Goal: Information Seeking & Learning: Check status

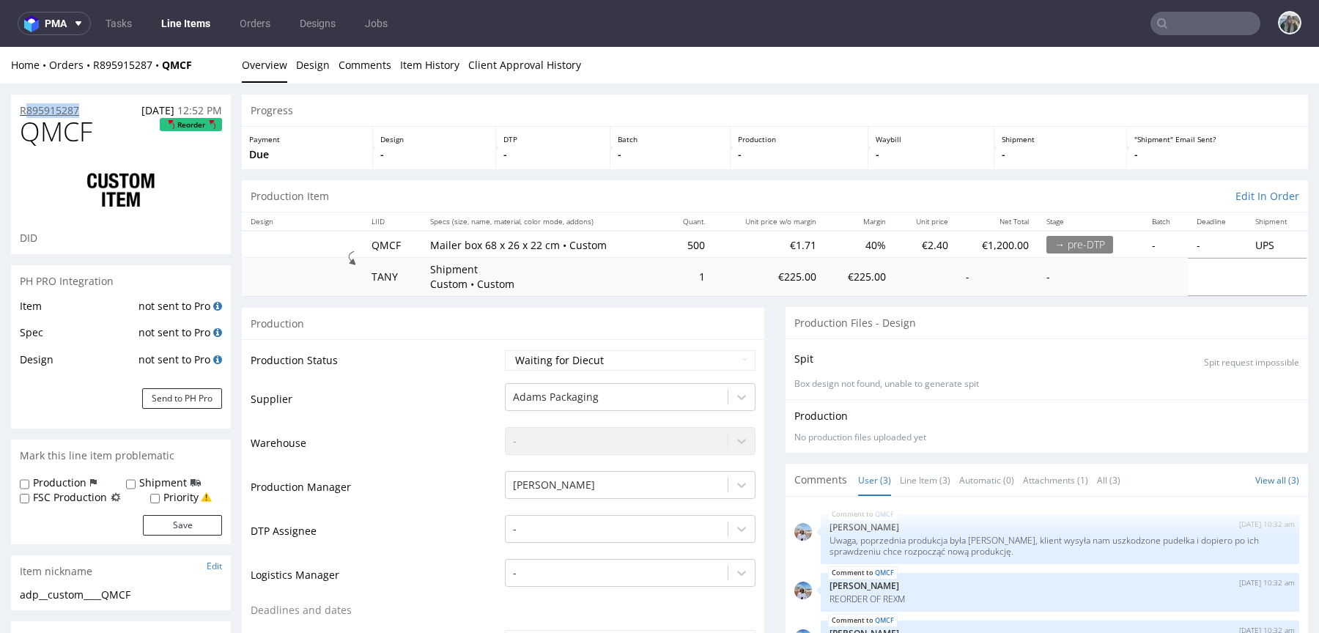
drag, startPoint x: 86, startPoint y: 110, endPoint x: 22, endPoint y: 110, distance: 63.7
click at [22, 110] on div "R895915287 20.08.2025 12:52 PM" at bounding box center [121, 106] width 220 height 23
copy p "R895915287"
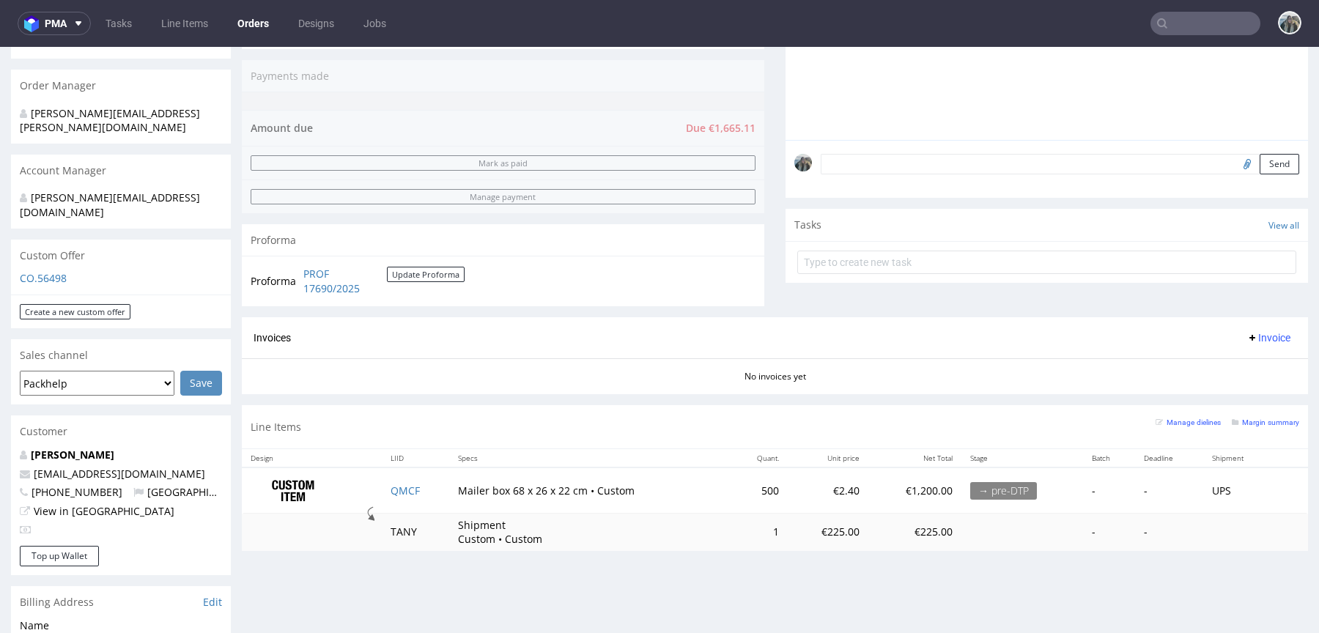
scroll to position [361, 0]
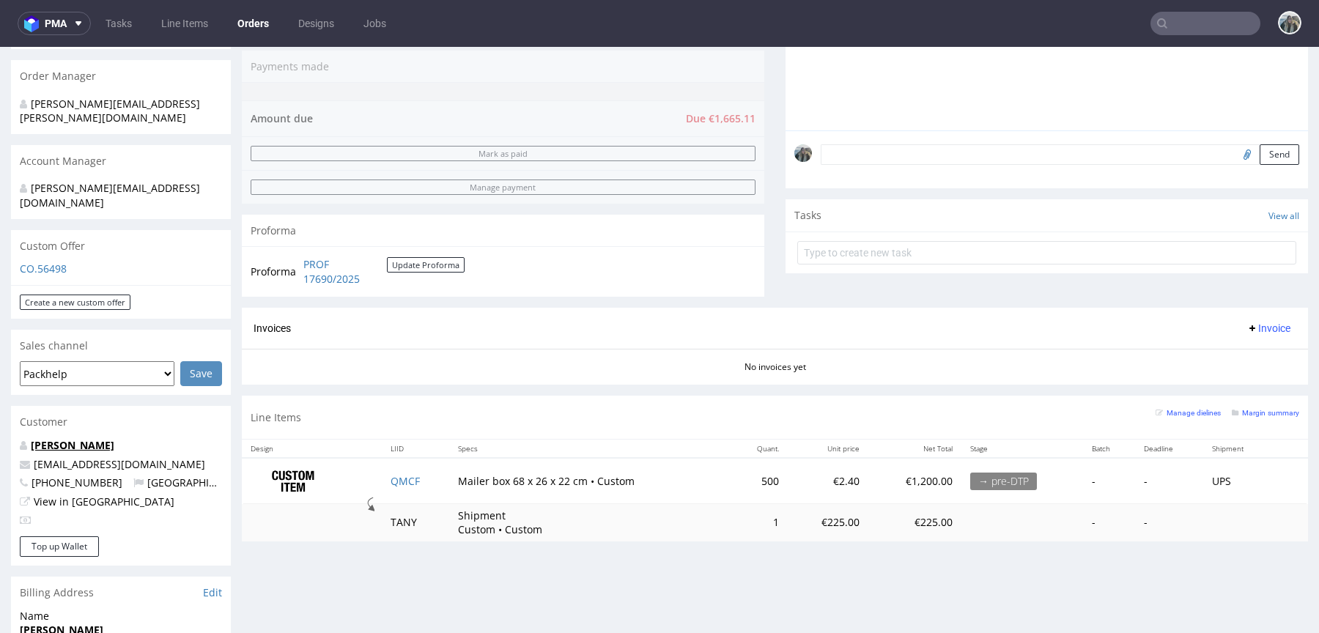
click at [75, 438] on link "Ján Kormoš" at bounding box center [73, 445] width 84 height 14
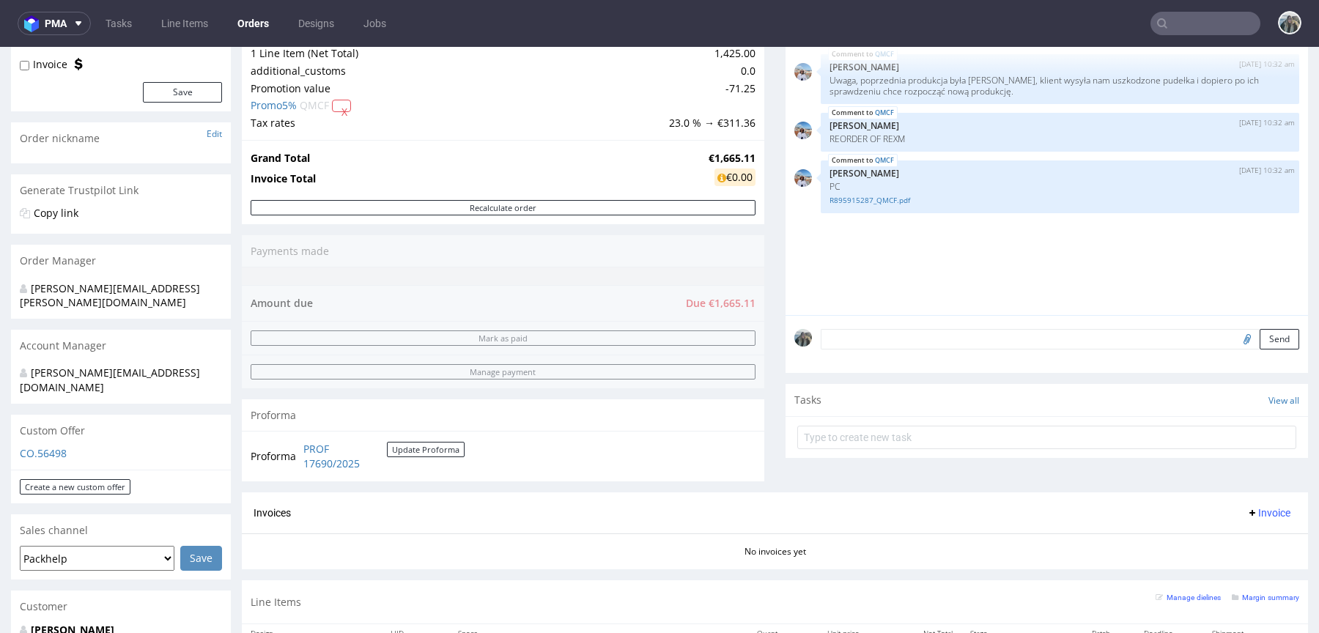
scroll to position [19, 0]
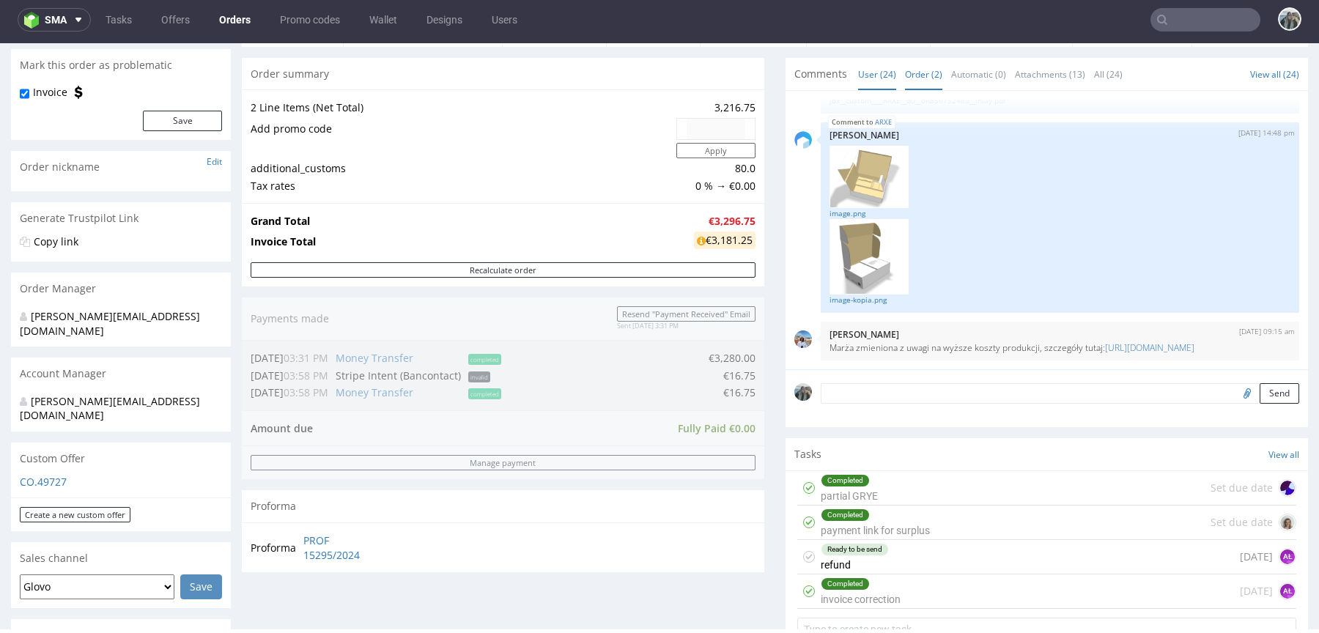
scroll to position [683, 0]
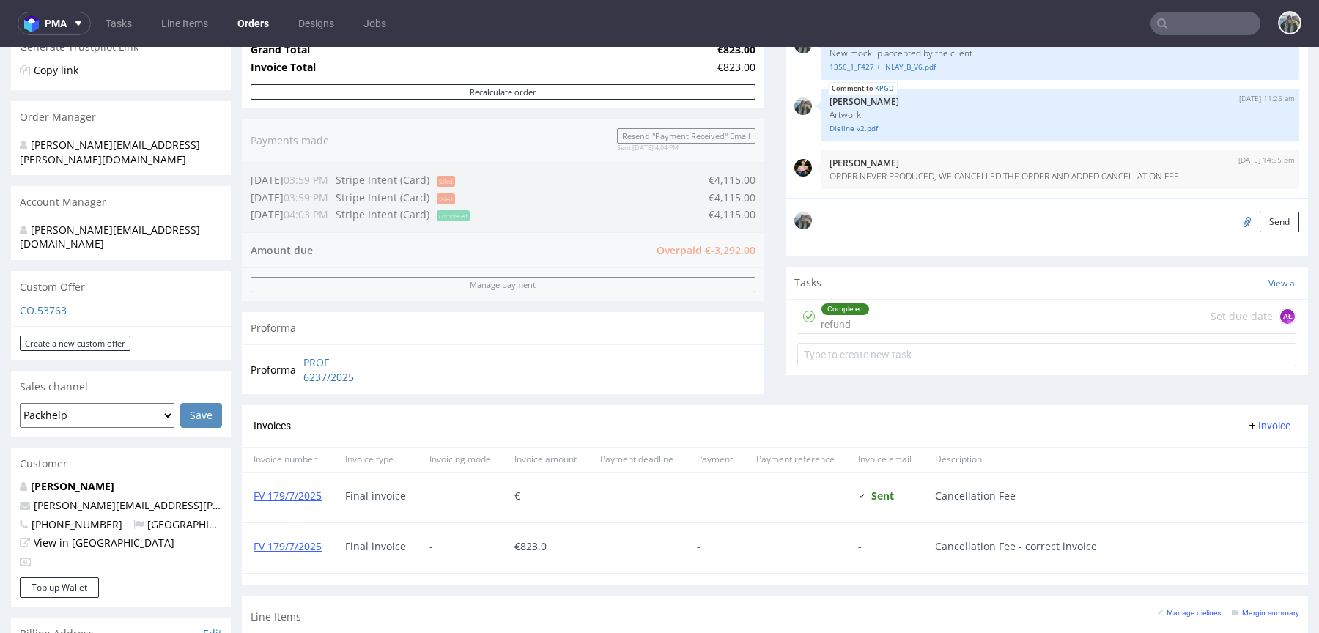
scroll to position [530, 0]
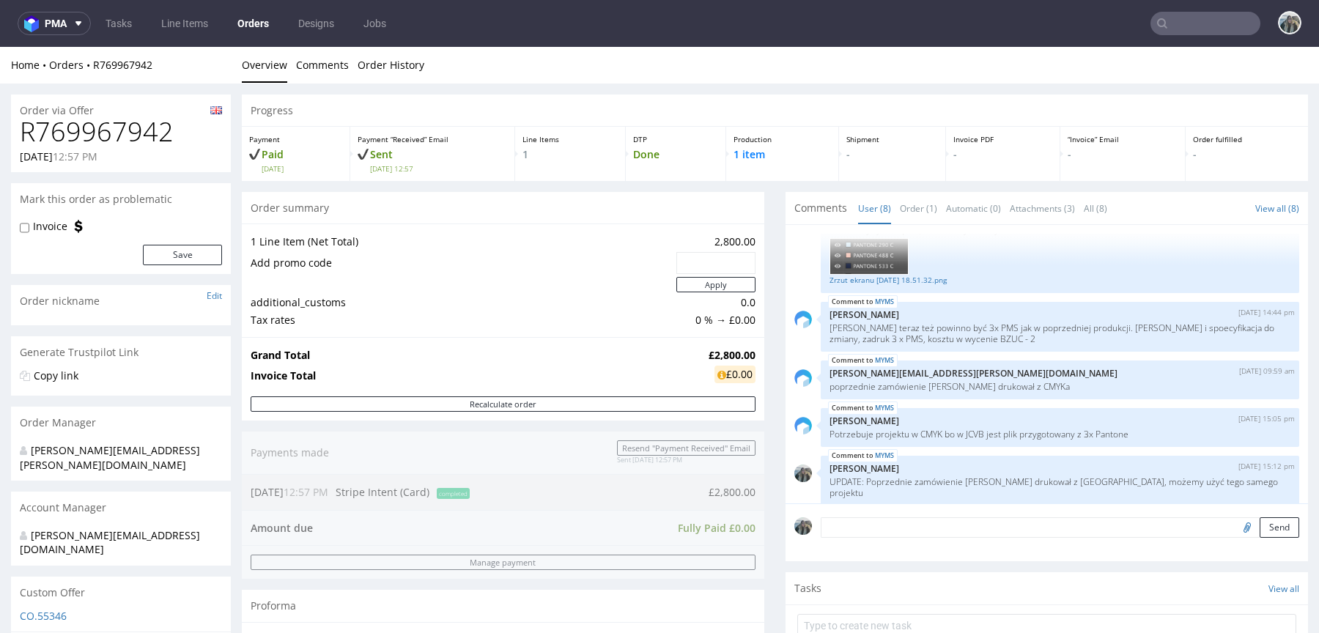
click at [108, 131] on h1 "R769967942" at bounding box center [121, 131] width 202 height 29
click at [109, 132] on h1 "R769967942" at bounding box center [121, 131] width 202 height 29
copy h1 "R769967942"
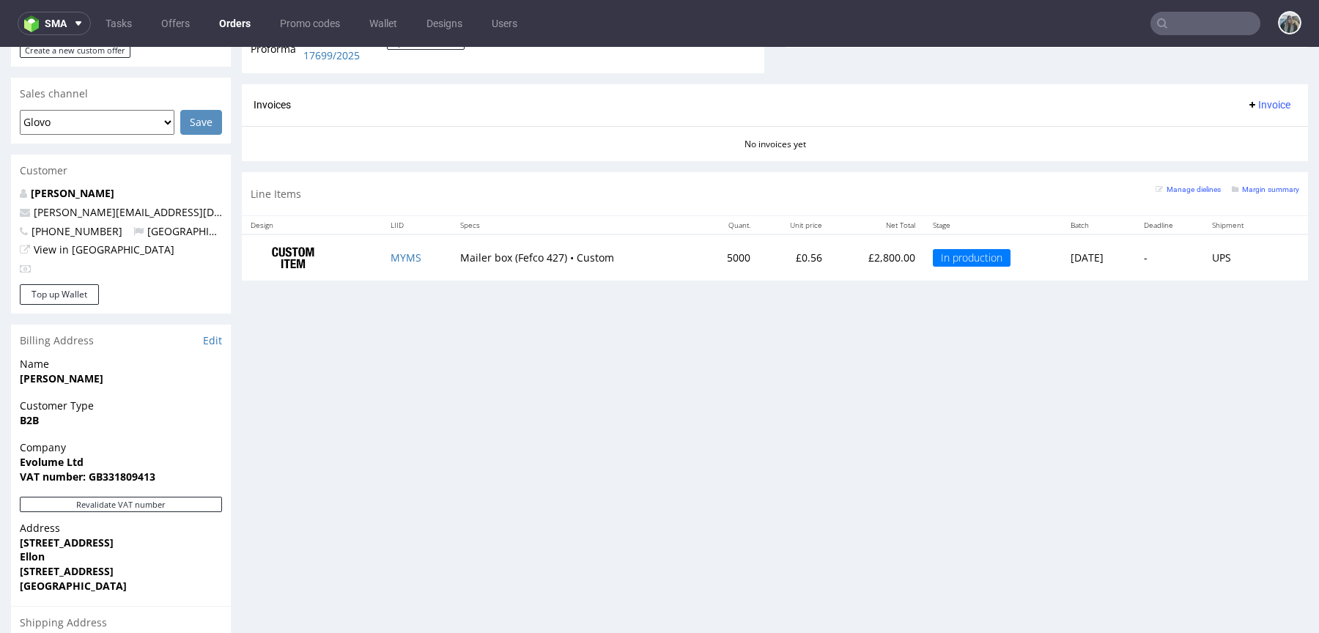
scroll to position [601, 0]
